Goal: Task Accomplishment & Management: Use online tool/utility

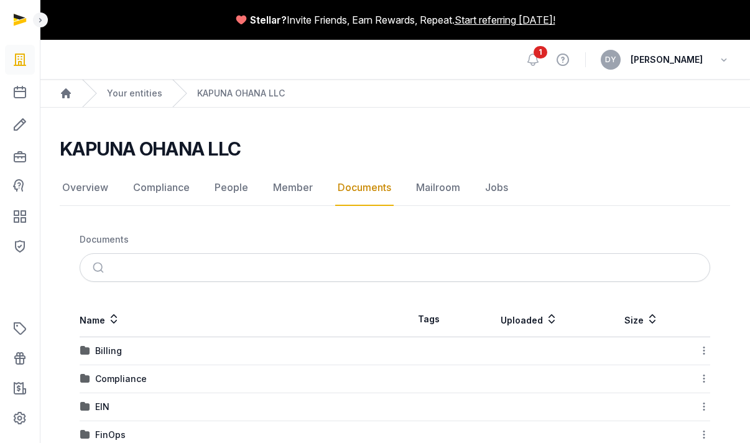
scroll to position [86, 0]
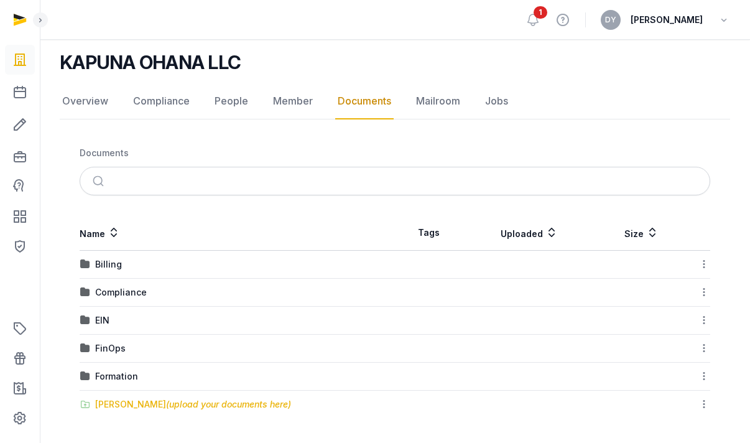
click at [116, 400] on div "[PERSON_NAME] (upload your documents here)" at bounding box center [193, 404] width 196 height 12
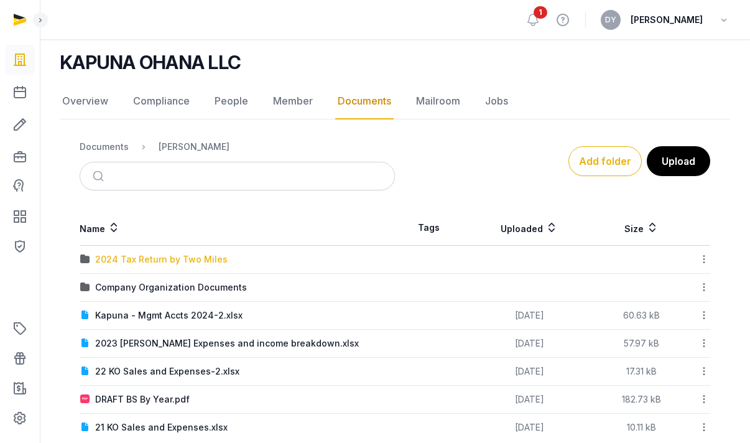
click at [123, 259] on div "2024 Tax Return by Two Miles" at bounding box center [161, 259] width 133 height 12
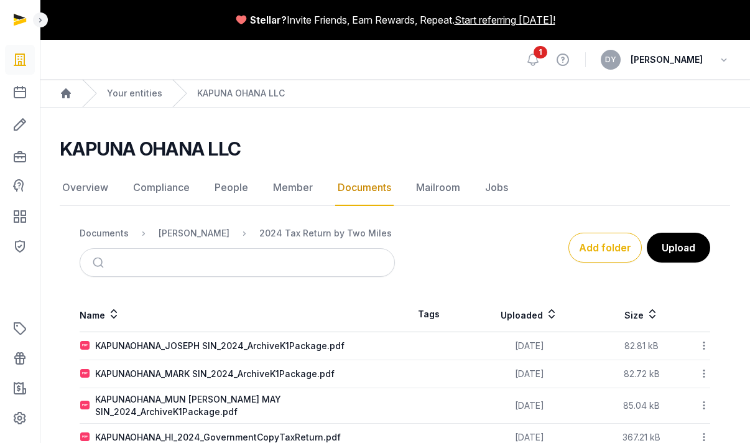
scroll to position [54, 0]
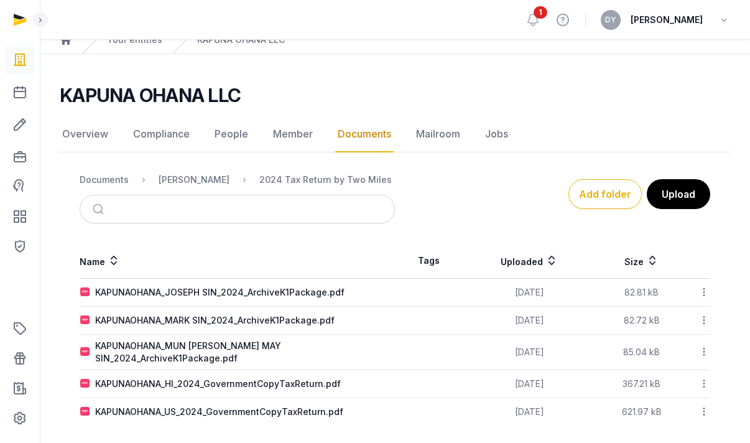
drag, startPoint x: 597, startPoint y: 195, endPoint x: 509, endPoint y: 230, distance: 95.0
click at [521, 234] on div "Documents Shared Folder 2024 Tax Return by Two Miles Add folder Upload Name Tag…" at bounding box center [395, 295] width 671 height 261
click at [657, 193] on button "Upload" at bounding box center [678, 194] width 65 height 31
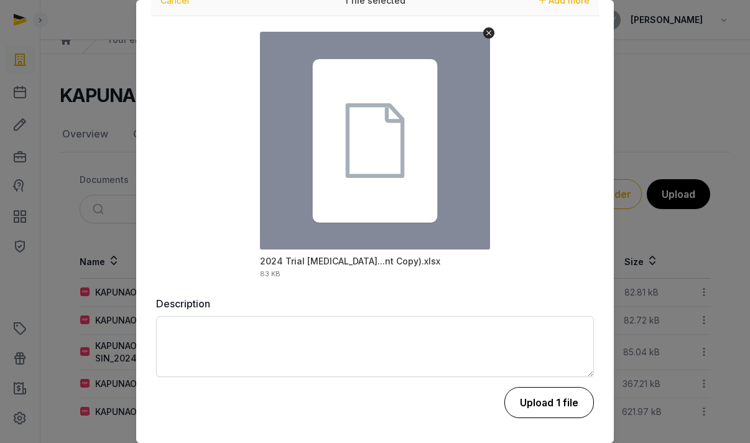
click at [544, 403] on button "Upload 1 file" at bounding box center [550, 402] width 90 height 31
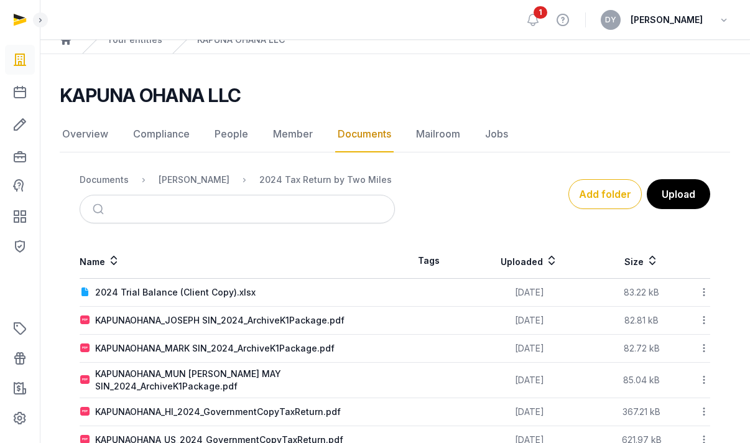
scroll to position [82, 0]
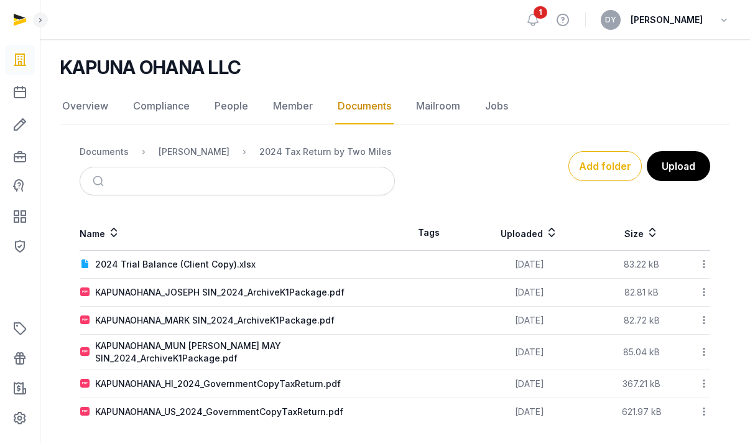
click at [553, 20] on div "1 View help DY [PERSON_NAME]" at bounding box center [395, 19] width 671 height 39
click at [207, 265] on div "2024 Trial Balance (Client Copy).xlsx" at bounding box center [175, 264] width 161 height 12
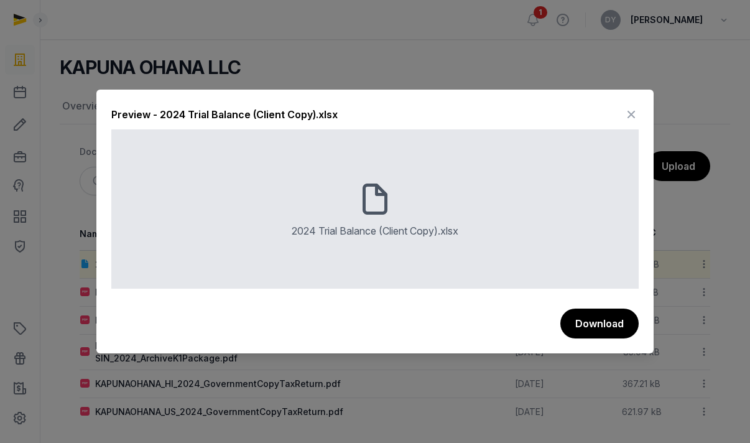
click at [426, 233] on div "2024 Trial Balance (Client Copy).xlsx" at bounding box center [375, 230] width 167 height 15
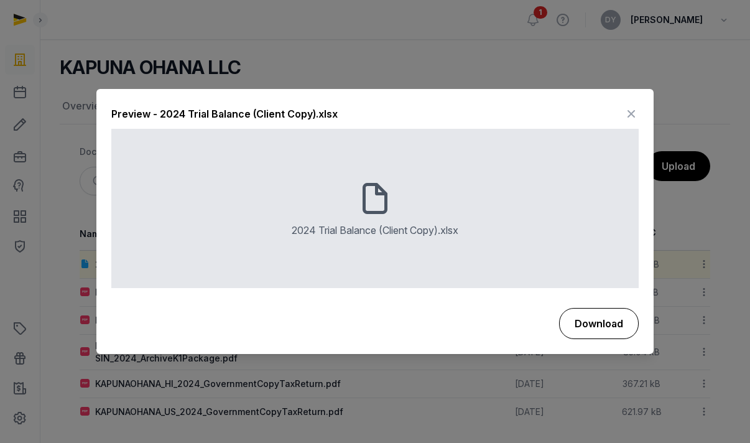
click at [582, 331] on button "Download" at bounding box center [599, 323] width 80 height 31
